Goal: Information Seeking & Learning: Learn about a topic

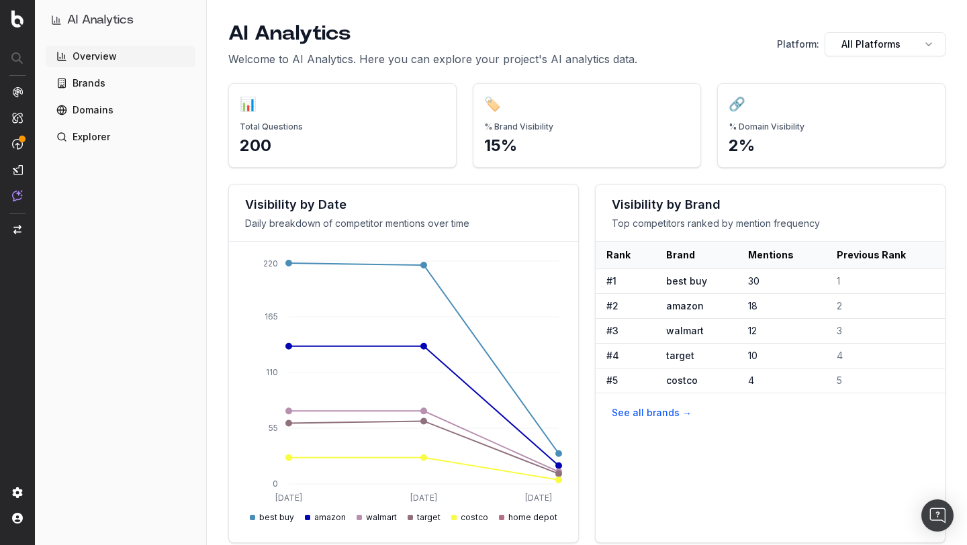
click at [119, 109] on link "Domains" at bounding box center [121, 109] width 150 height 21
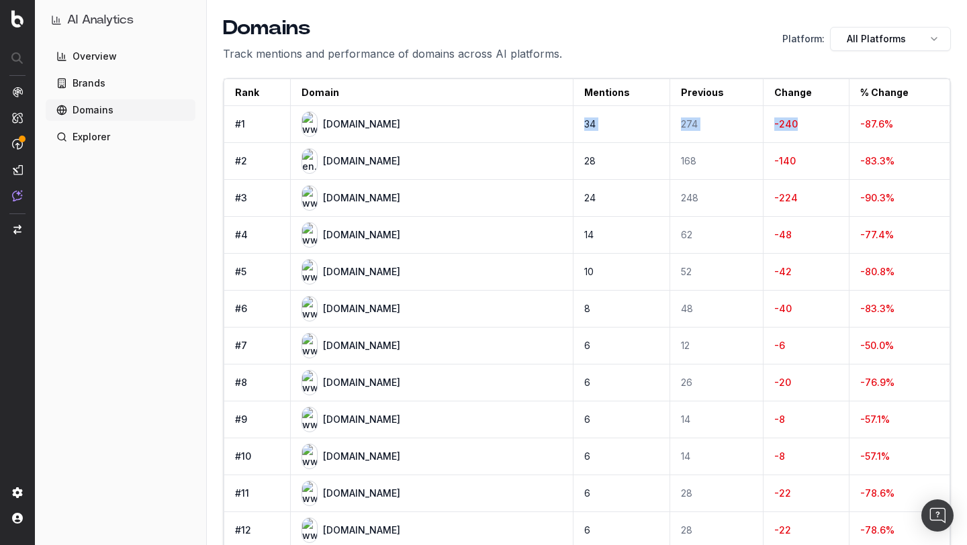
drag, startPoint x: 588, startPoint y: 118, endPoint x: 927, endPoint y: 107, distance: 339.3
click at [927, 107] on tr "# 1 www.tomsguide.com 34 274 -240 -87.6 %" at bounding box center [587, 124] width 726 height 37
click at [927, 107] on td "-87.6 %" at bounding box center [899, 124] width 101 height 37
drag, startPoint x: 858, startPoint y: 118, endPoint x: 903, endPoint y: 118, distance: 45.7
click at [903, 118] on td "-87.6 %" at bounding box center [899, 124] width 101 height 37
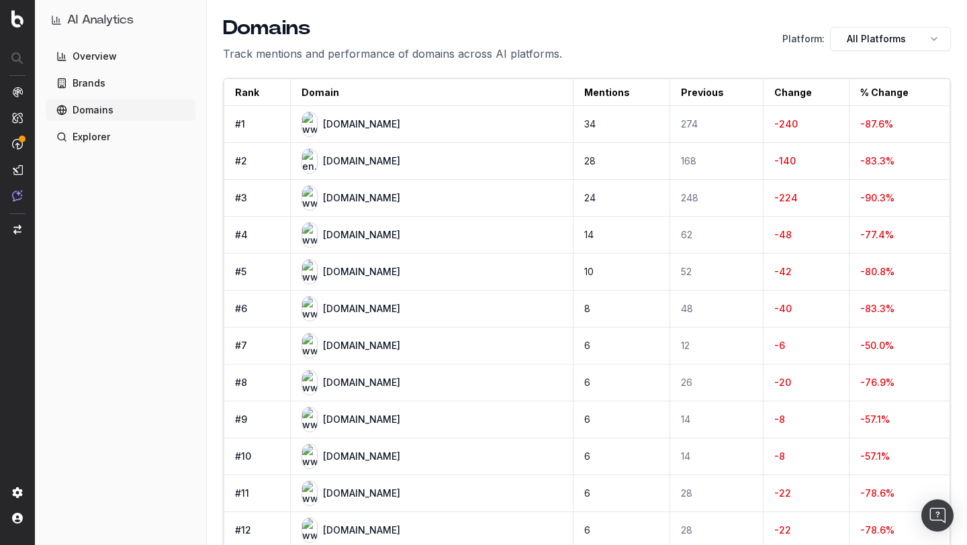
click at [631, 111] on td "34" at bounding box center [621, 124] width 97 height 37
drag, startPoint x: 860, startPoint y: 122, endPoint x: 895, endPoint y: 122, distance: 35.6
click at [895, 122] on td "-87.6 %" at bounding box center [899, 124] width 101 height 37
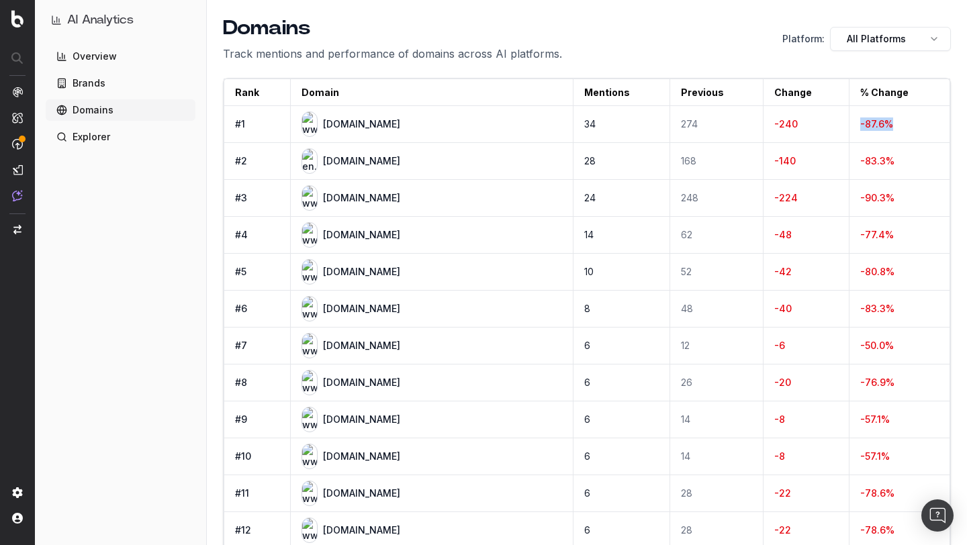
click at [860, 119] on span "-87.6 %" at bounding box center [876, 123] width 33 height 11
drag, startPoint x: 860, startPoint y: 119, endPoint x: 911, endPoint y: 119, distance: 51.0
click at [911, 119] on td "-87.6 %" at bounding box center [899, 124] width 101 height 37
click at [608, 120] on td "34" at bounding box center [621, 124] width 97 height 37
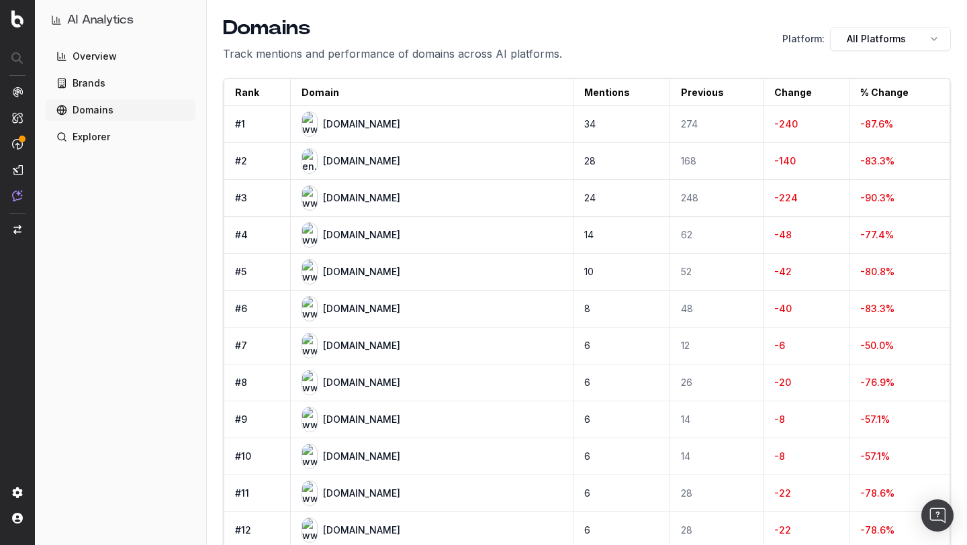
click at [608, 120] on td "34" at bounding box center [621, 124] width 97 height 37
click at [910, 127] on td "-87.6 %" at bounding box center [899, 124] width 101 height 37
click at [106, 132] on link "Explorer" at bounding box center [121, 136] width 150 height 21
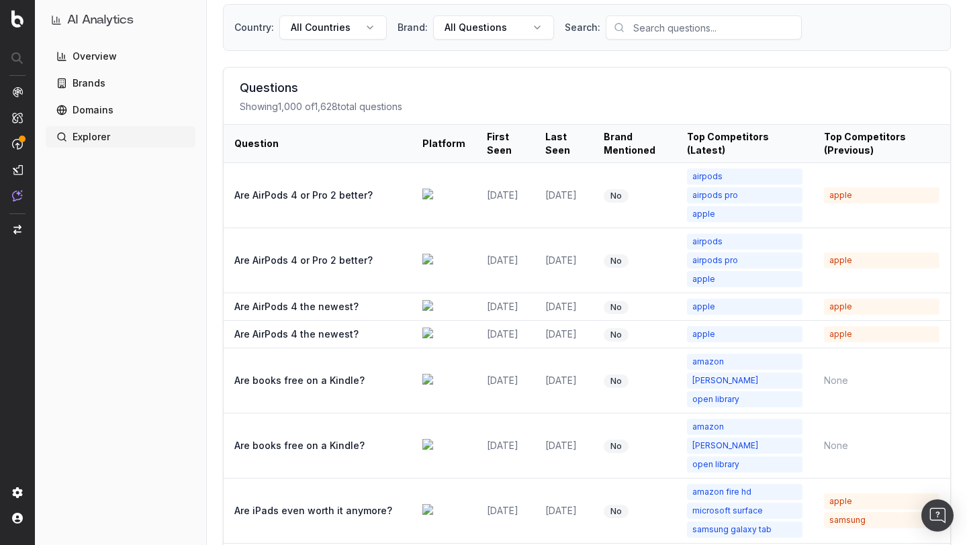
scroll to position [126, 0]
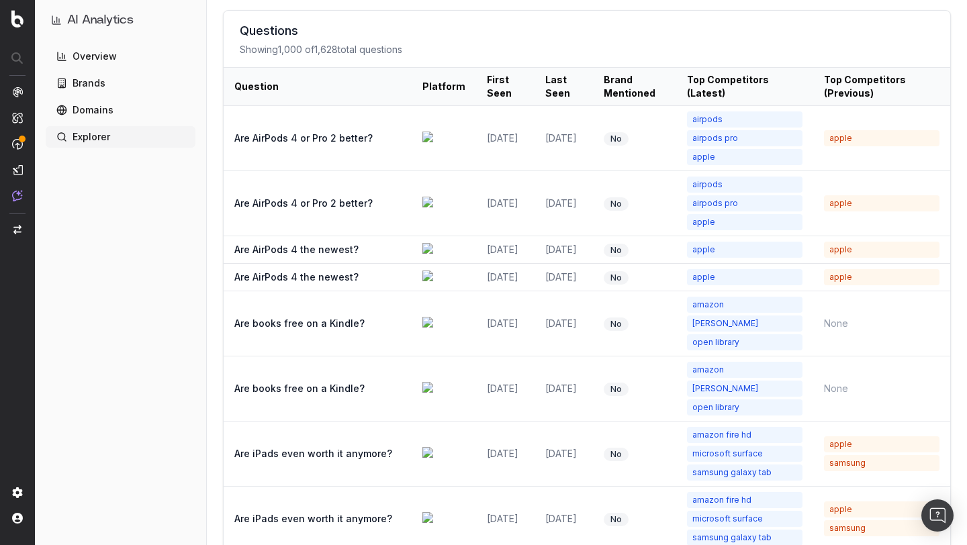
click at [837, 141] on div "apple" at bounding box center [882, 138] width 116 height 16
click at [856, 141] on div "apple" at bounding box center [882, 138] width 116 height 16
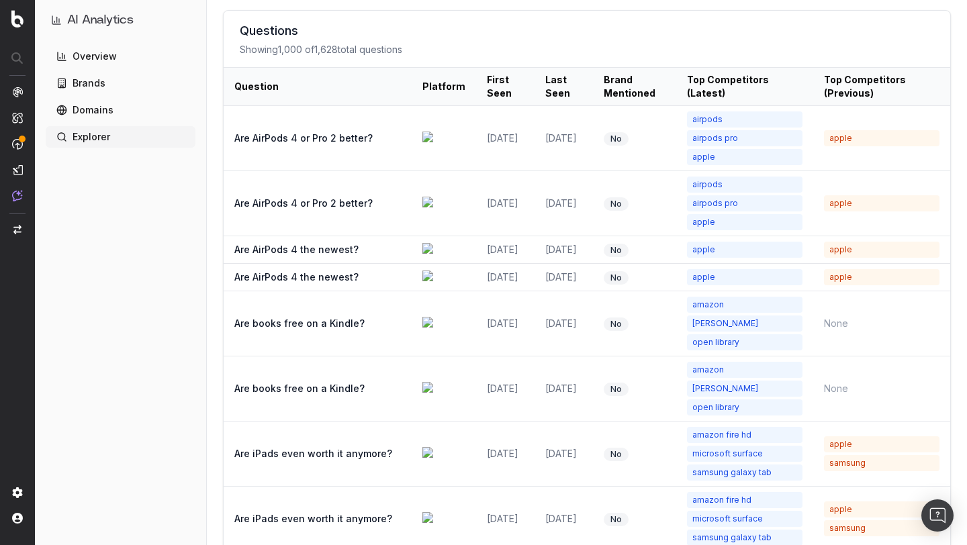
click at [629, 136] on span "No" at bounding box center [616, 138] width 25 height 13
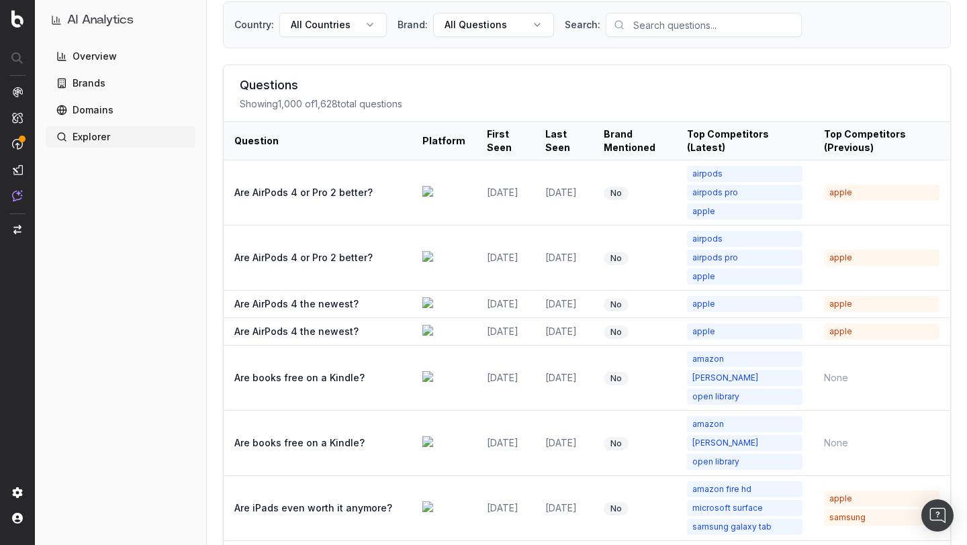
scroll to position [5, 0]
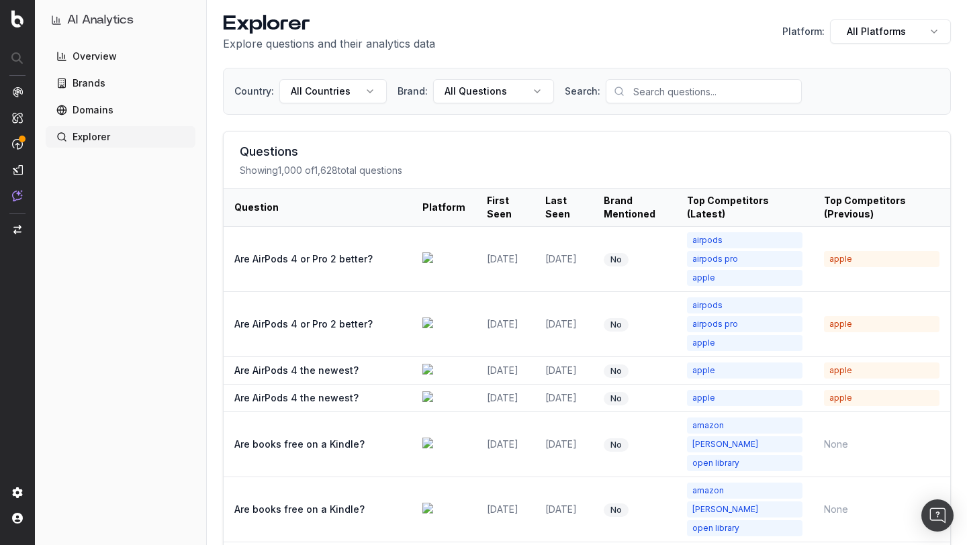
click at [848, 255] on div "apple" at bounding box center [882, 259] width 116 height 16
click at [861, 255] on div "apple" at bounding box center [882, 259] width 116 height 16
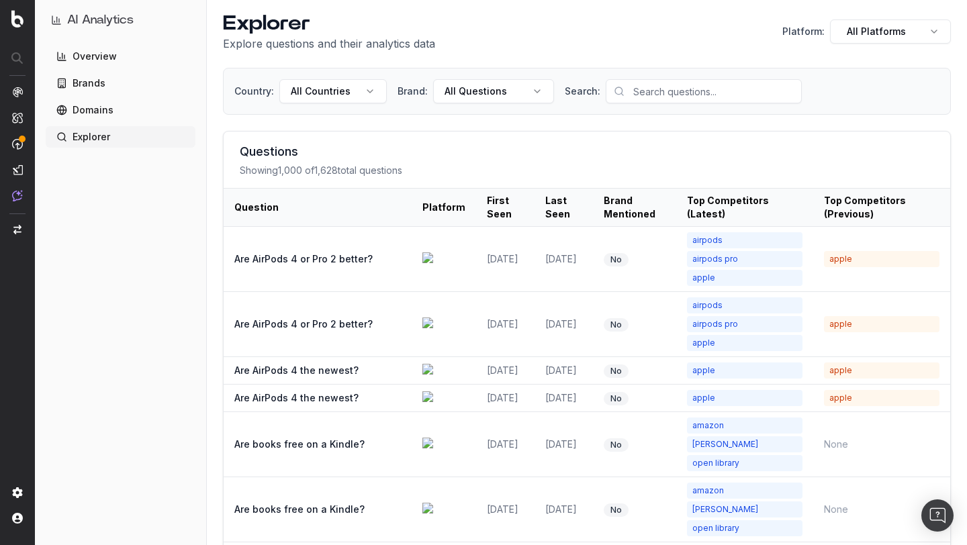
click at [629, 258] on span "No" at bounding box center [616, 259] width 25 height 13
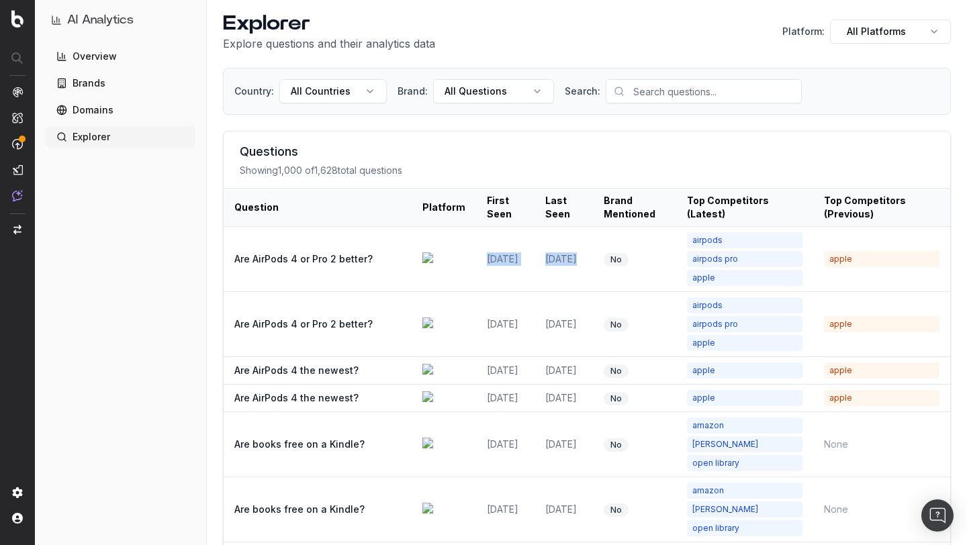
drag, startPoint x: 478, startPoint y: 259, endPoint x: 616, endPoint y: 255, distance: 138.4
click at [616, 255] on tr "Are AirPods 4 or Pro 2 better? 18/07/2025 20/07/2025 No airpods airpods pro app…" at bounding box center [587, 259] width 727 height 65
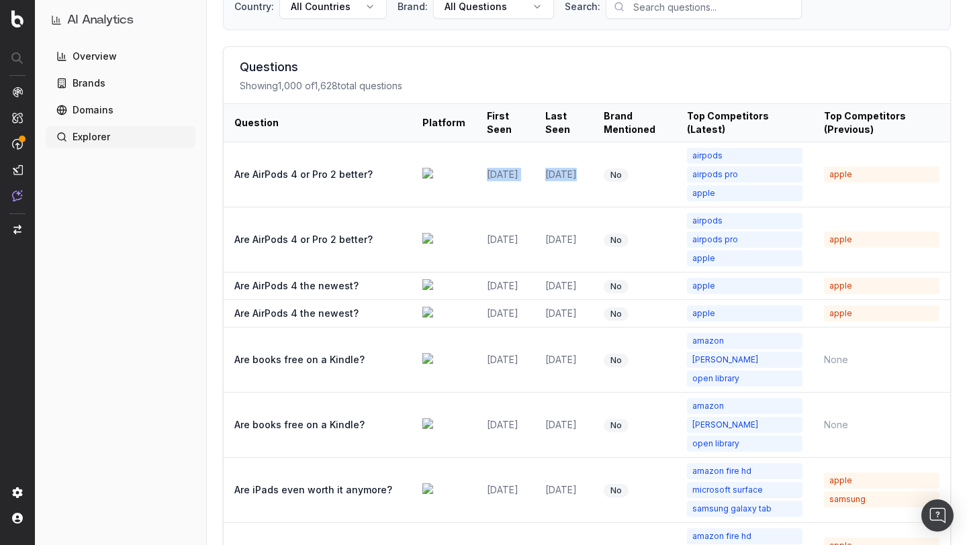
scroll to position [89, 0]
click at [647, 125] on th "Brand Mentioned" at bounding box center [634, 124] width 83 height 38
drag, startPoint x: 828, startPoint y: 122, endPoint x: 911, endPoint y: 122, distance: 82.6
click at [911, 122] on th "Top Competitors (Previous)" at bounding box center [881, 124] width 137 height 38
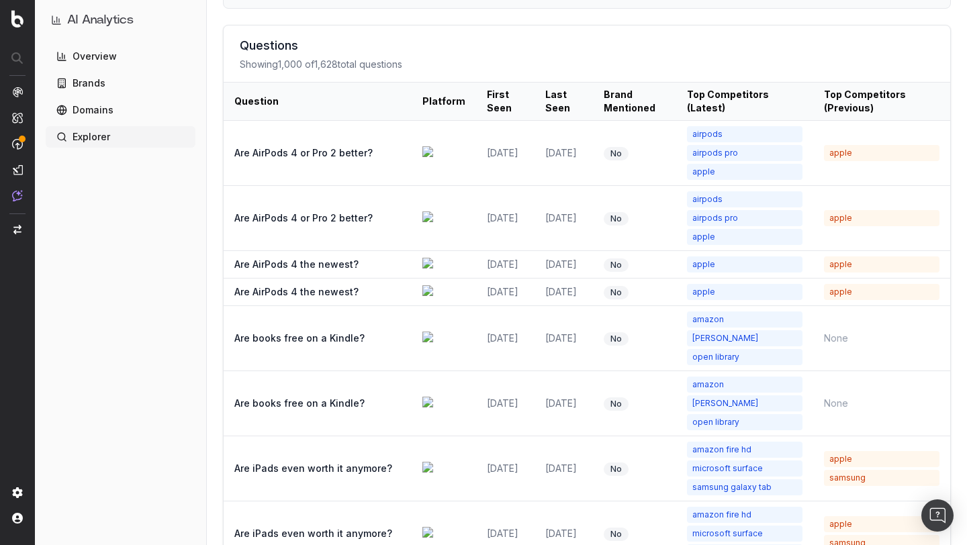
click at [904, 118] on th "Top Competitors (Previous)" at bounding box center [881, 102] width 137 height 38
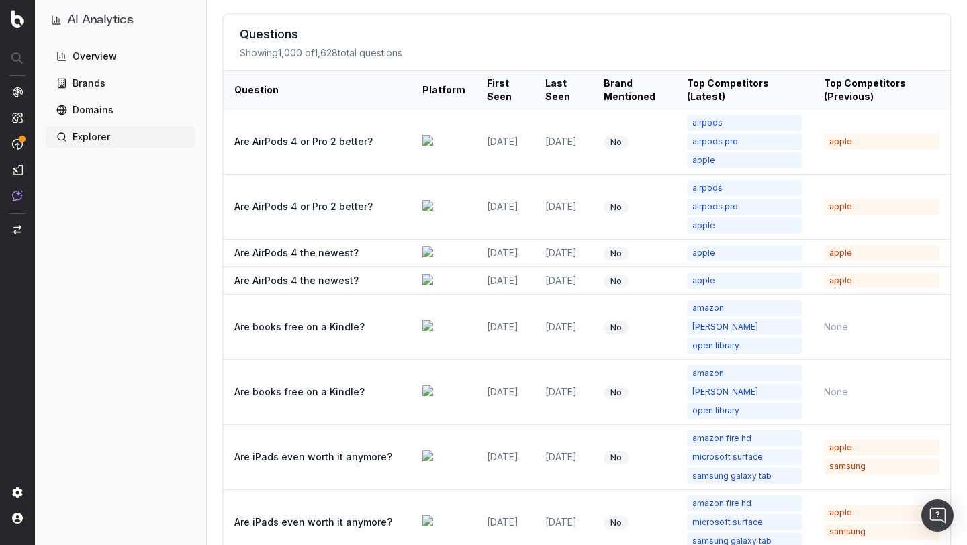
scroll to position [124, 0]
drag, startPoint x: 827, startPoint y: 81, endPoint x: 896, endPoint y: 93, distance: 69.4
click at [896, 93] on th "Top Competitors (Previous)" at bounding box center [881, 89] width 137 height 38
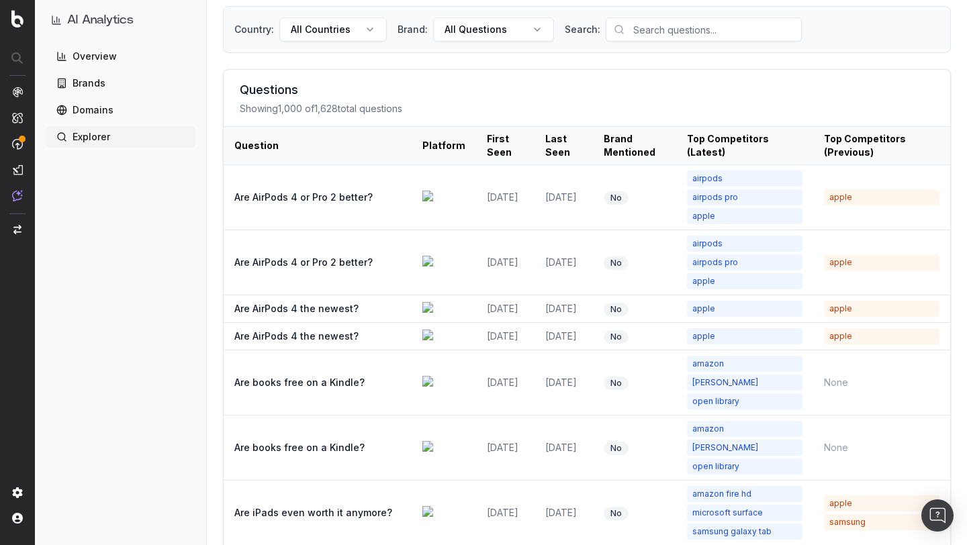
scroll to position [0, 0]
